Goal: Information Seeking & Learning: Learn about a topic

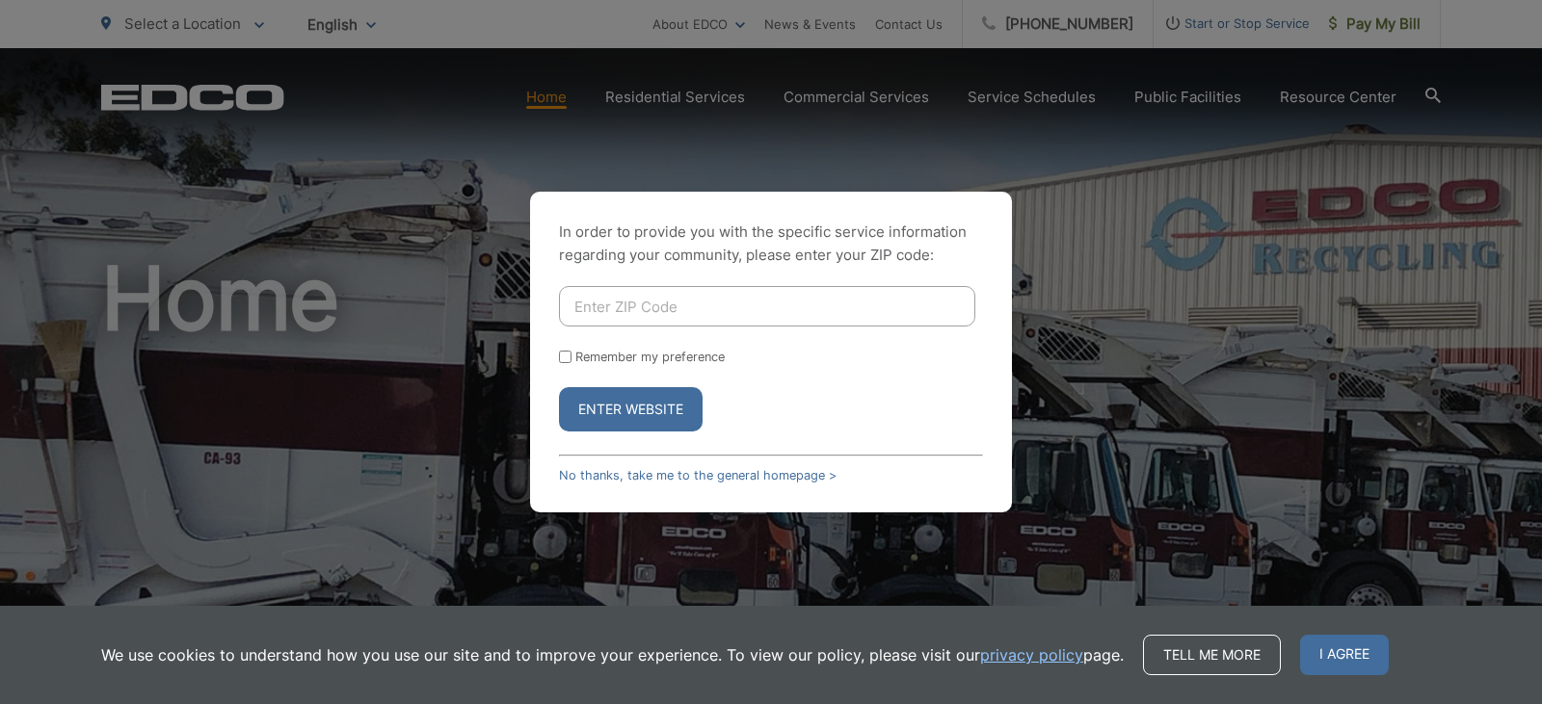
click at [703, 300] on input "Enter ZIP Code" at bounding box center [767, 306] width 416 height 40
click at [559, 387] on button "Enter Website" at bounding box center [631, 409] width 144 height 44
click at [642, 397] on button "Enter Website" at bounding box center [631, 409] width 144 height 44
click at [678, 419] on button "Enter Website" at bounding box center [631, 409] width 144 height 44
drag, startPoint x: 630, startPoint y: 303, endPoint x: 532, endPoint y: 295, distance: 98.6
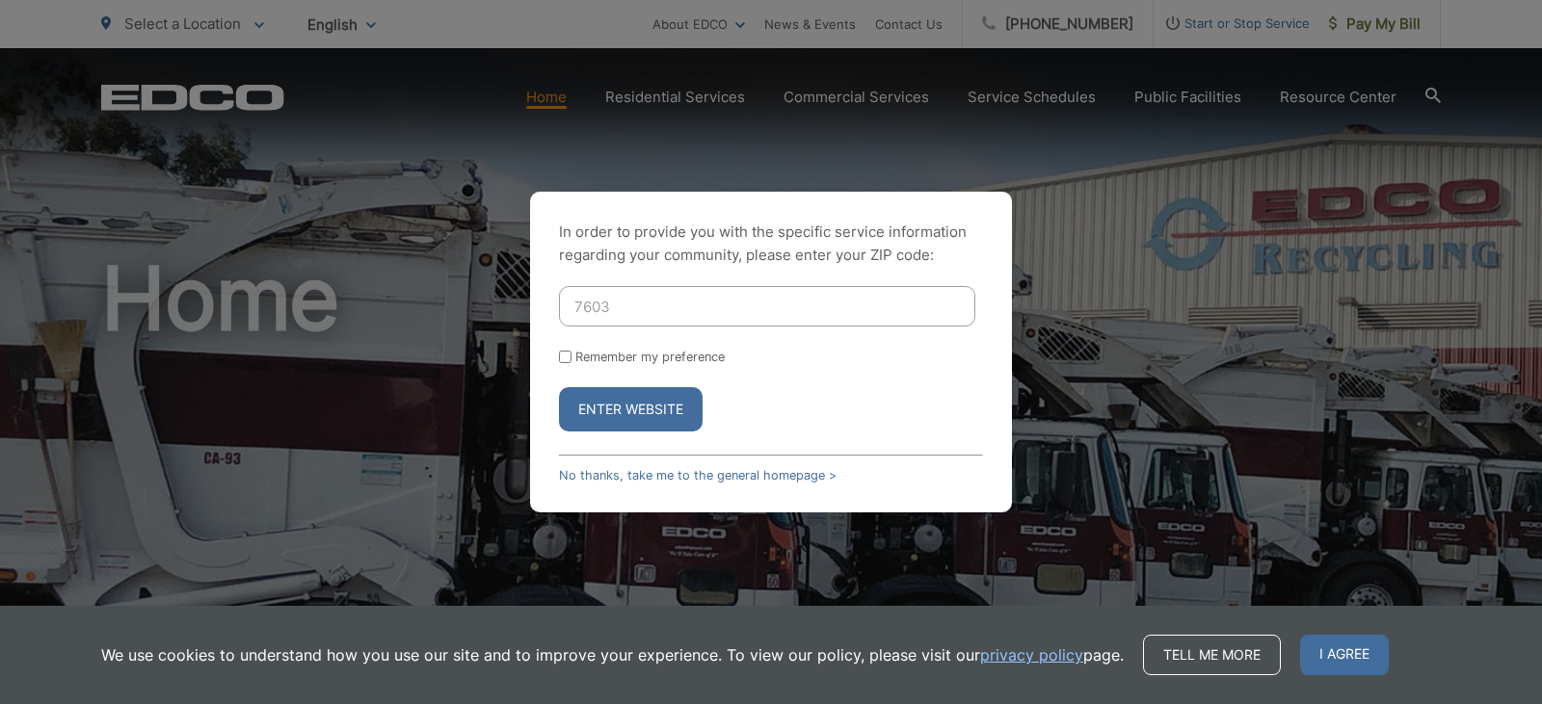
click at [532, 295] on div "In order to provide you with the specific service information regarding your co…" at bounding box center [771, 352] width 482 height 321
type input "92111"
click at [598, 399] on button "Enter Website" at bounding box center [631, 409] width 144 height 44
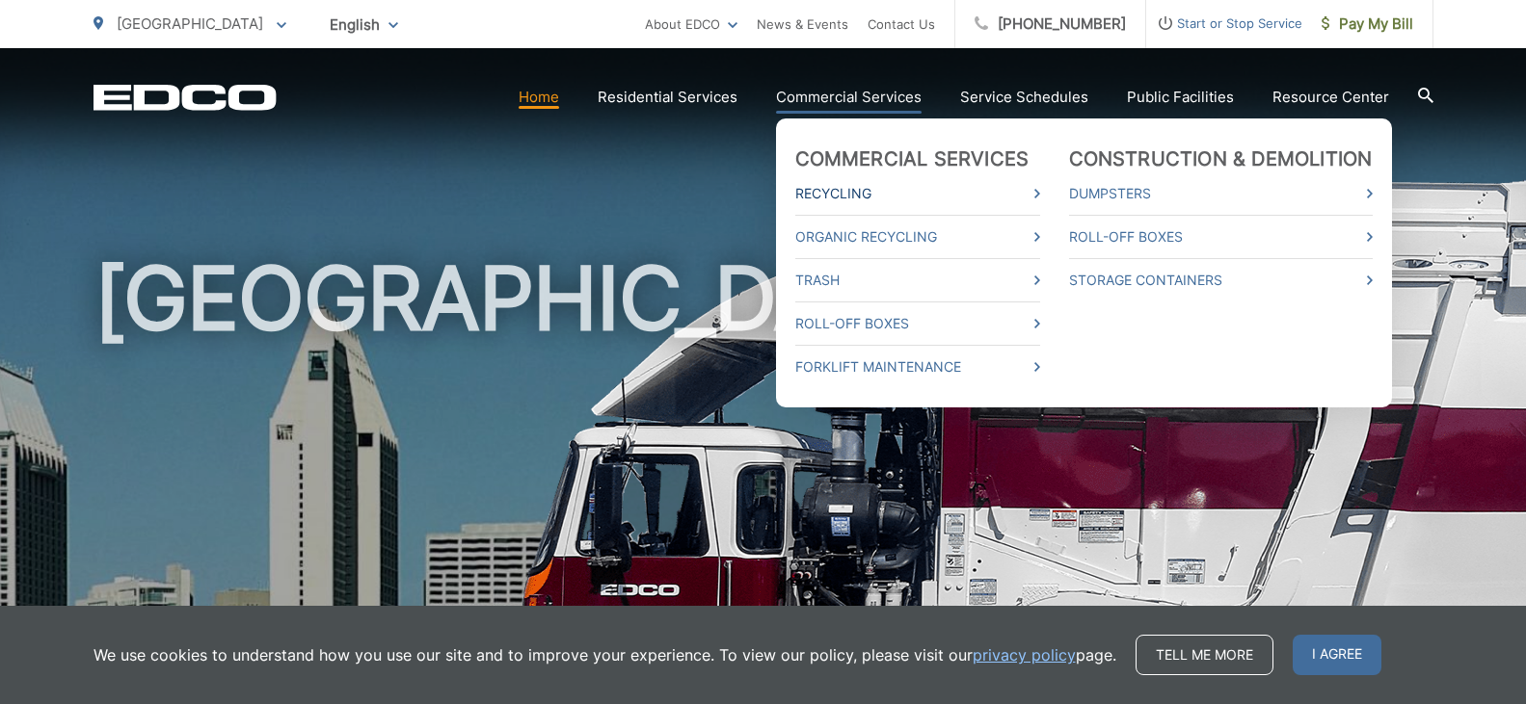
click at [872, 199] on link "Recycling" at bounding box center [917, 193] width 245 height 23
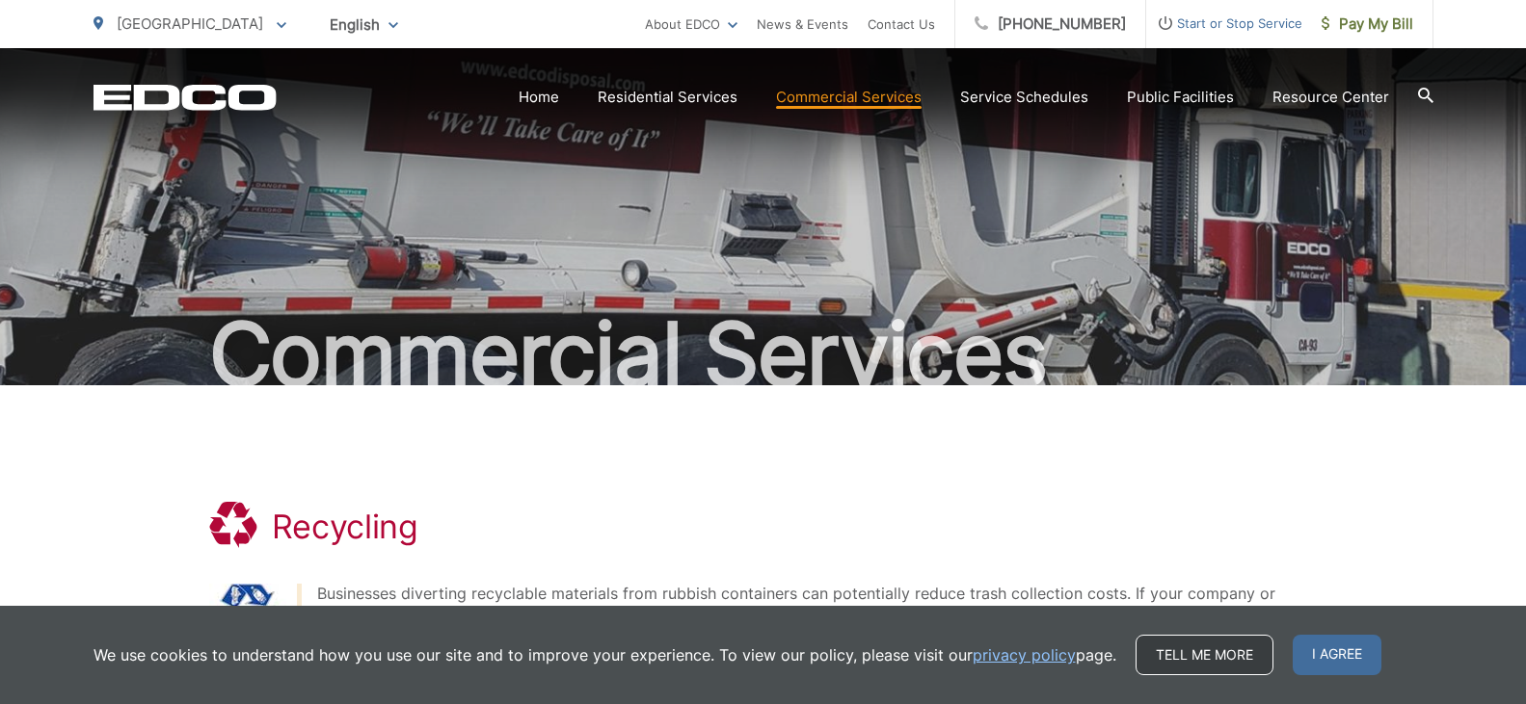
click at [1223, 650] on link "Tell me more" at bounding box center [1204, 655] width 138 height 40
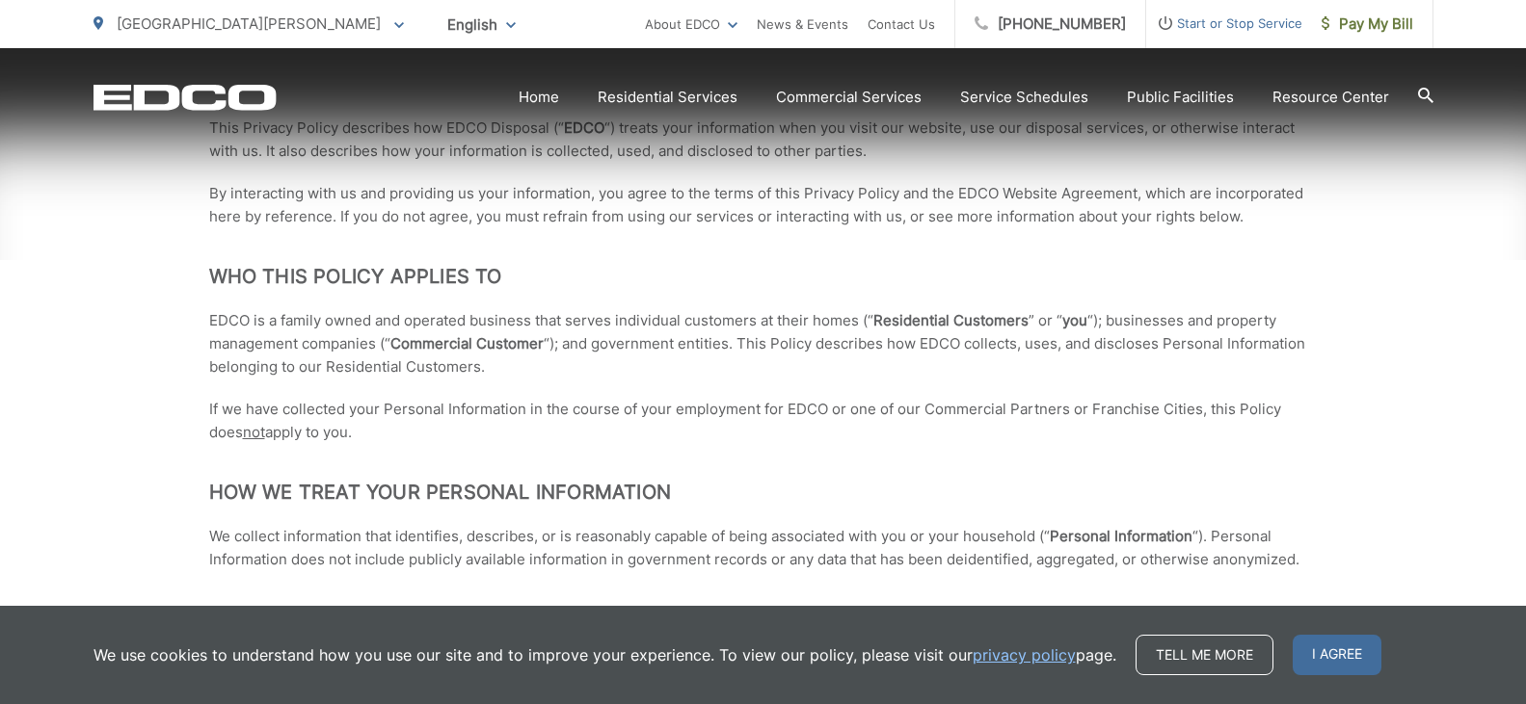
scroll to position [385, 0]
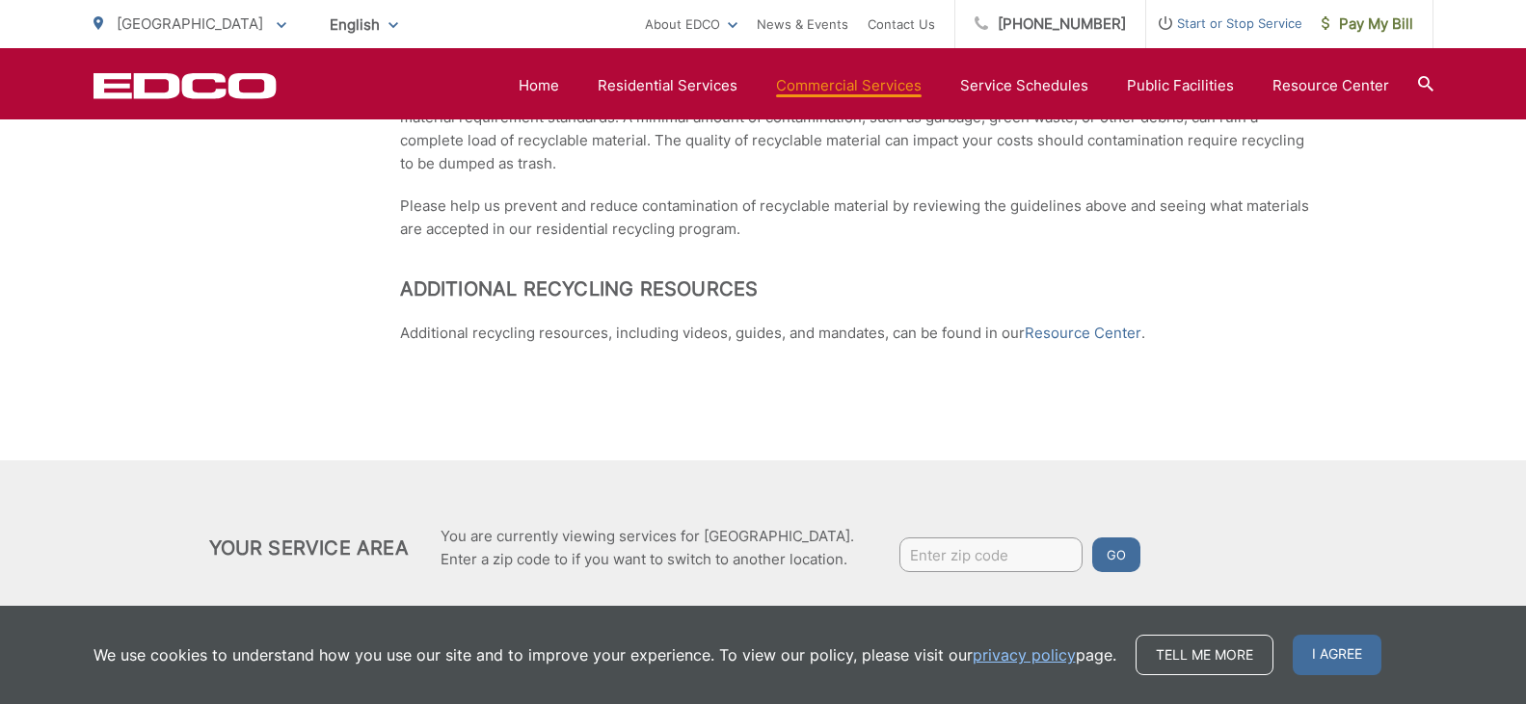
scroll to position [1438, 0]
